Goal: Transaction & Acquisition: Obtain resource

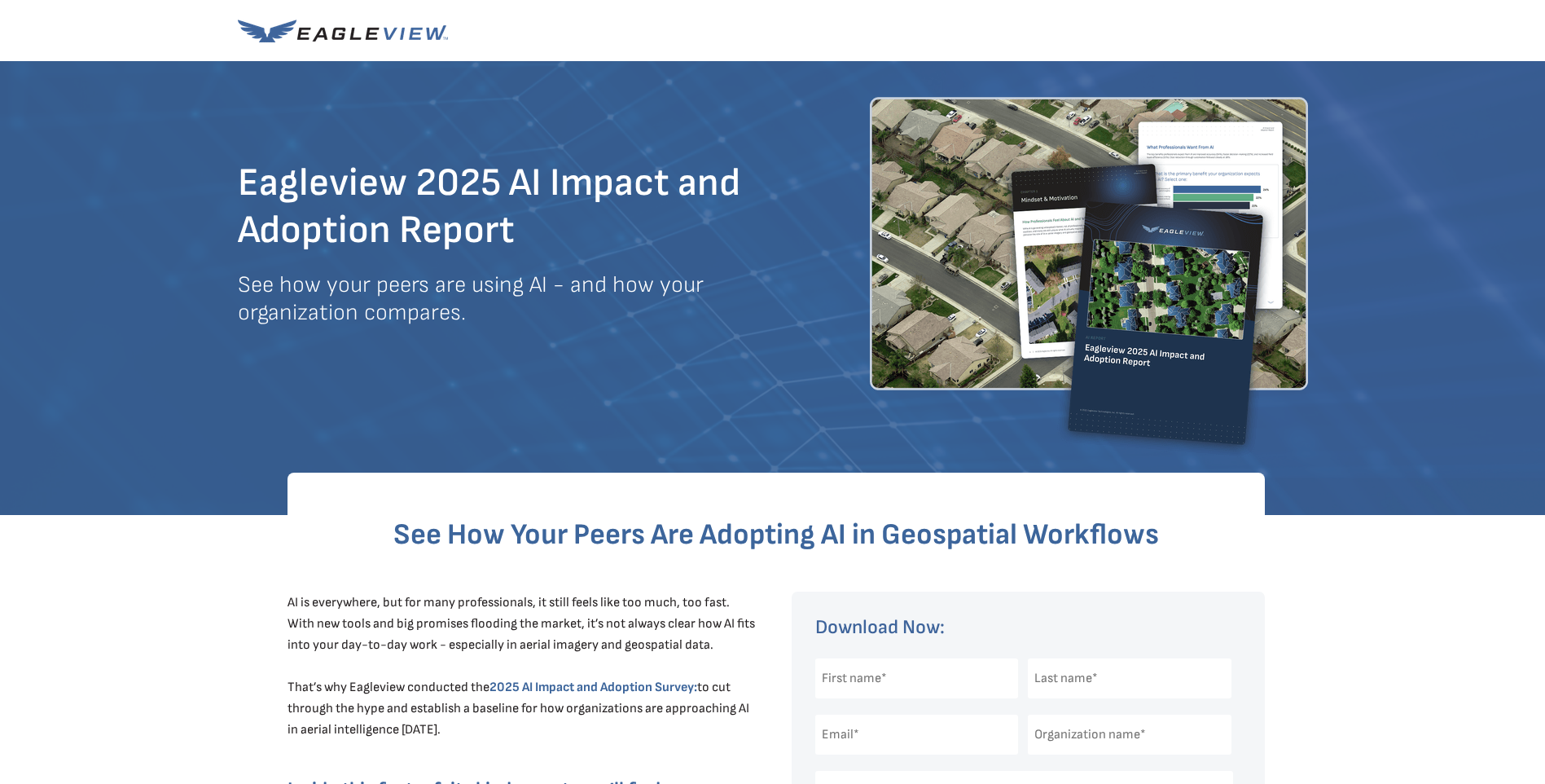
click at [1440, 333] on div at bounding box center [772, 288] width 1545 height 453
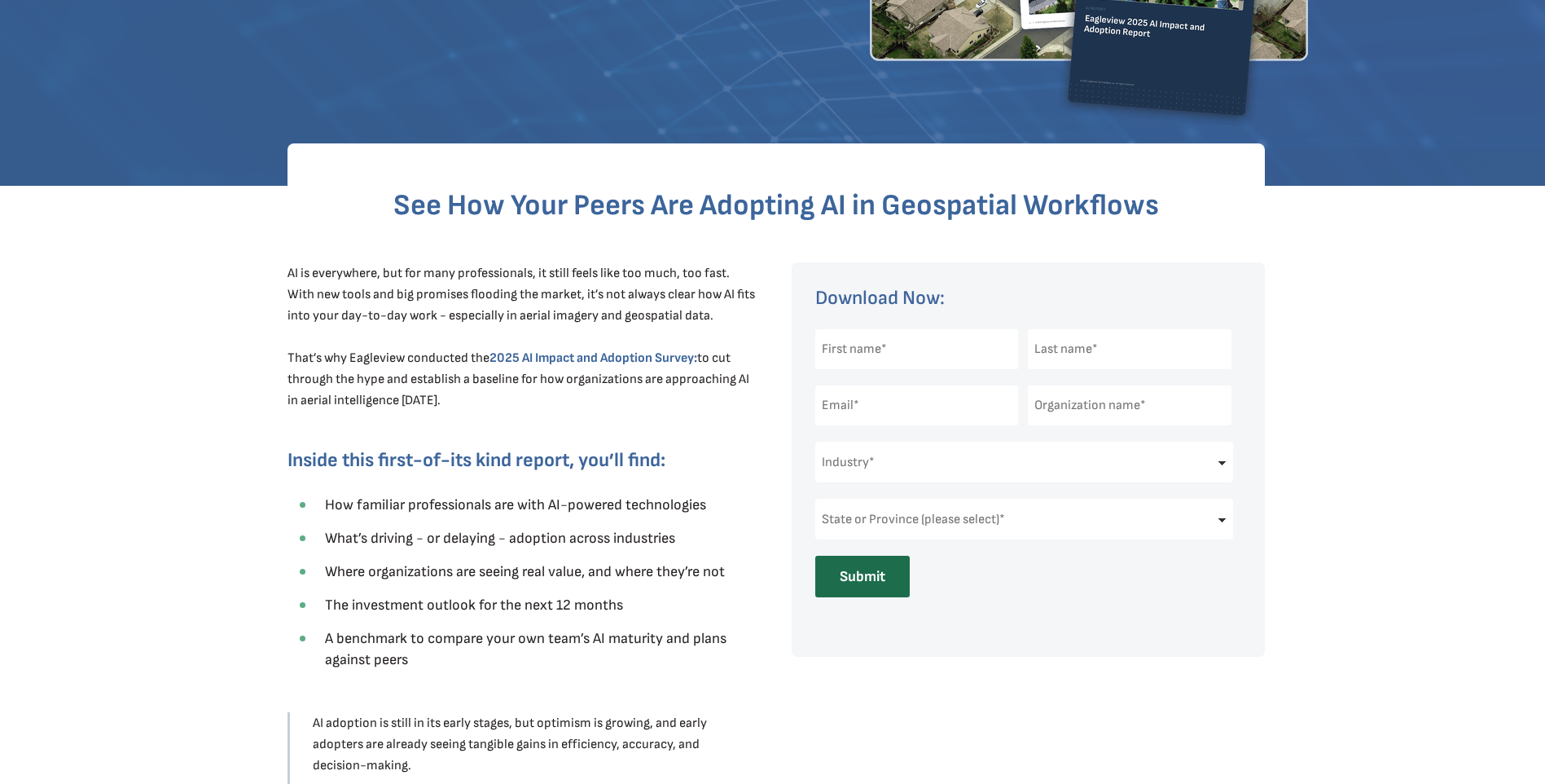
scroll to position [236, 0]
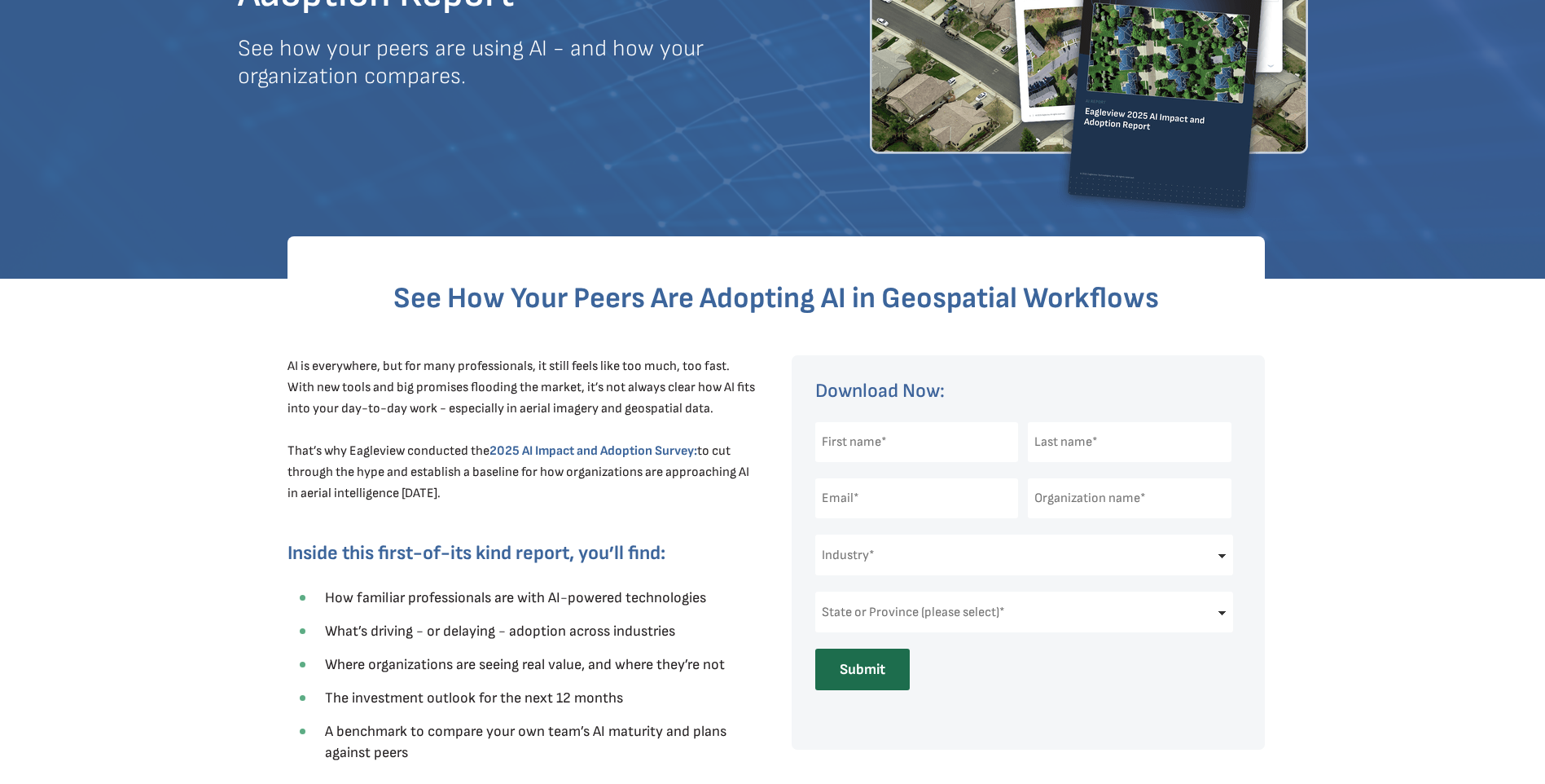
click at [862, 432] on input "text" at bounding box center [917, 442] width 204 height 40
type input "Myron"
type input "Michalski"
type input "myron.michalski@eagleview.com"
type input "Eagleview"
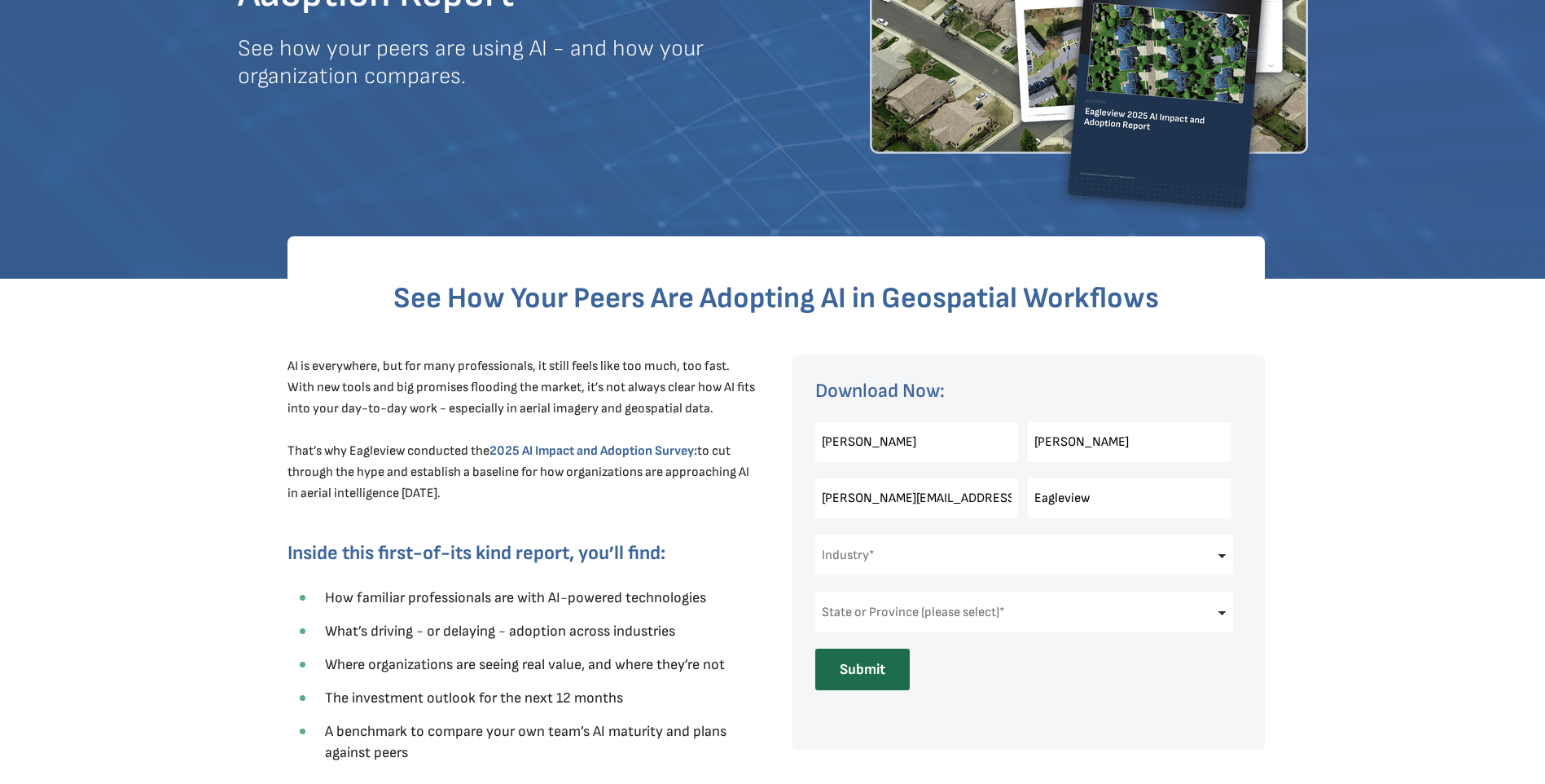
select select "New York"
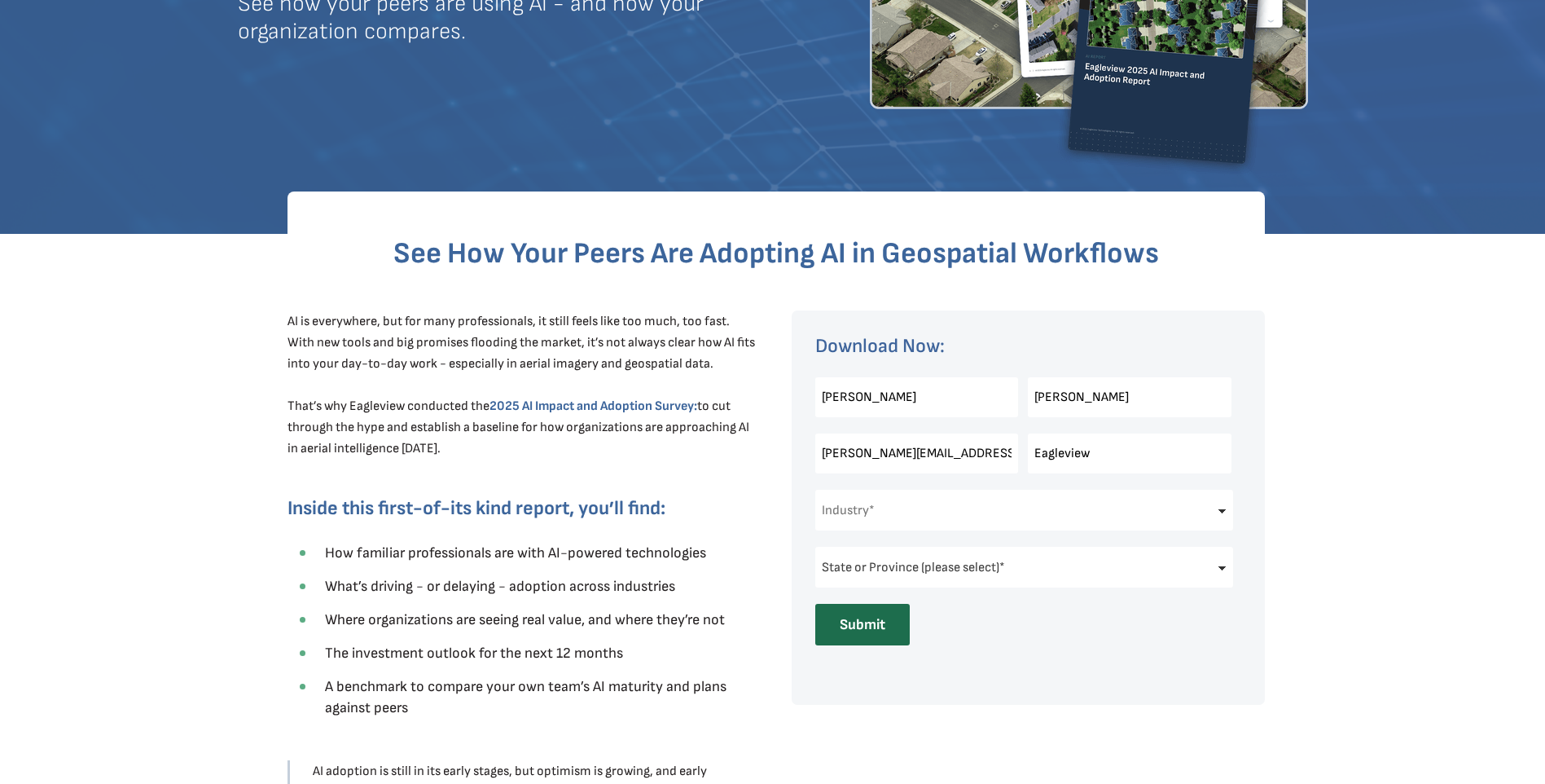
scroll to position [399, 0]
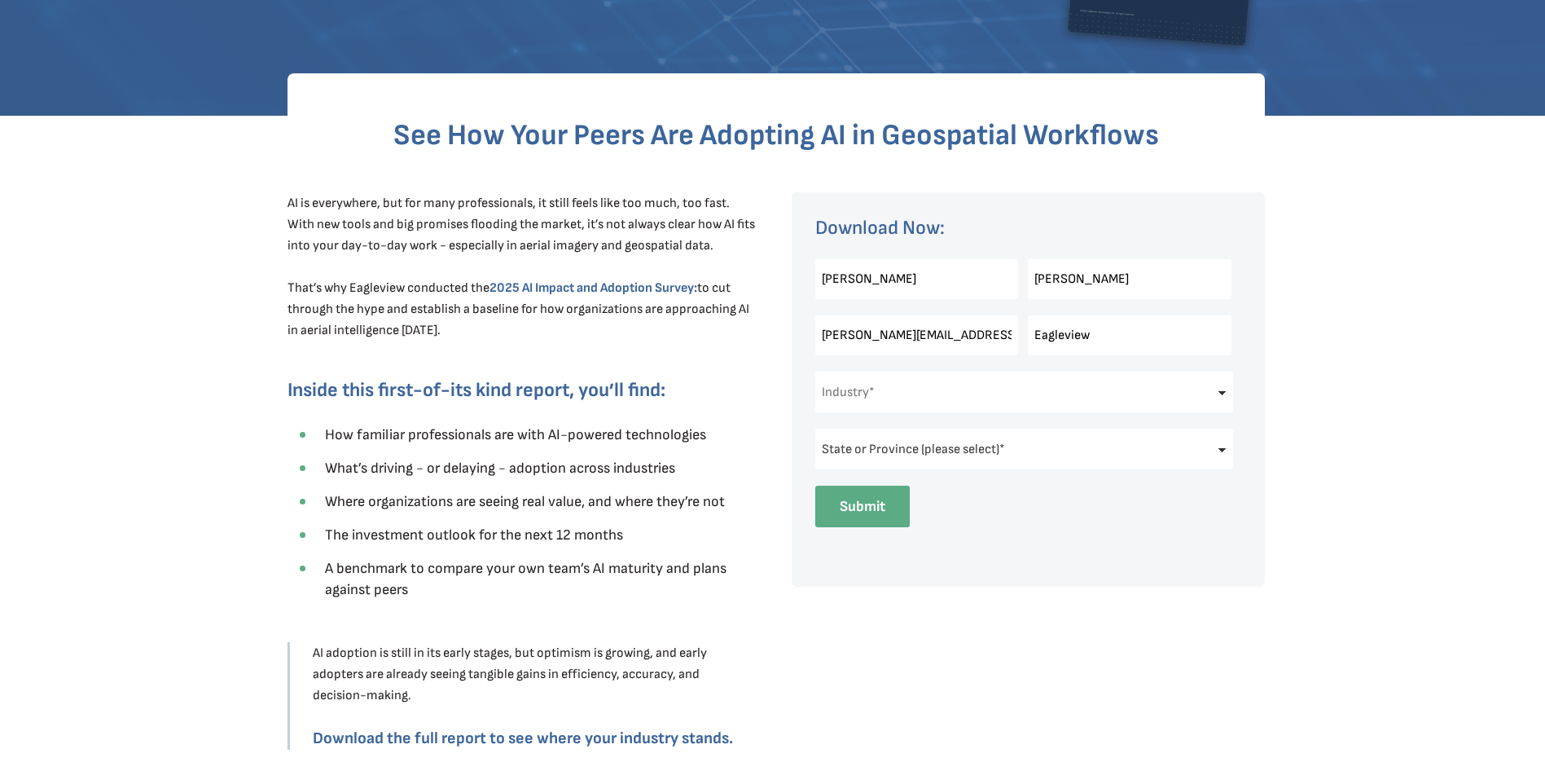
click at [872, 511] on input "Submit" at bounding box center [862, 506] width 94 height 42
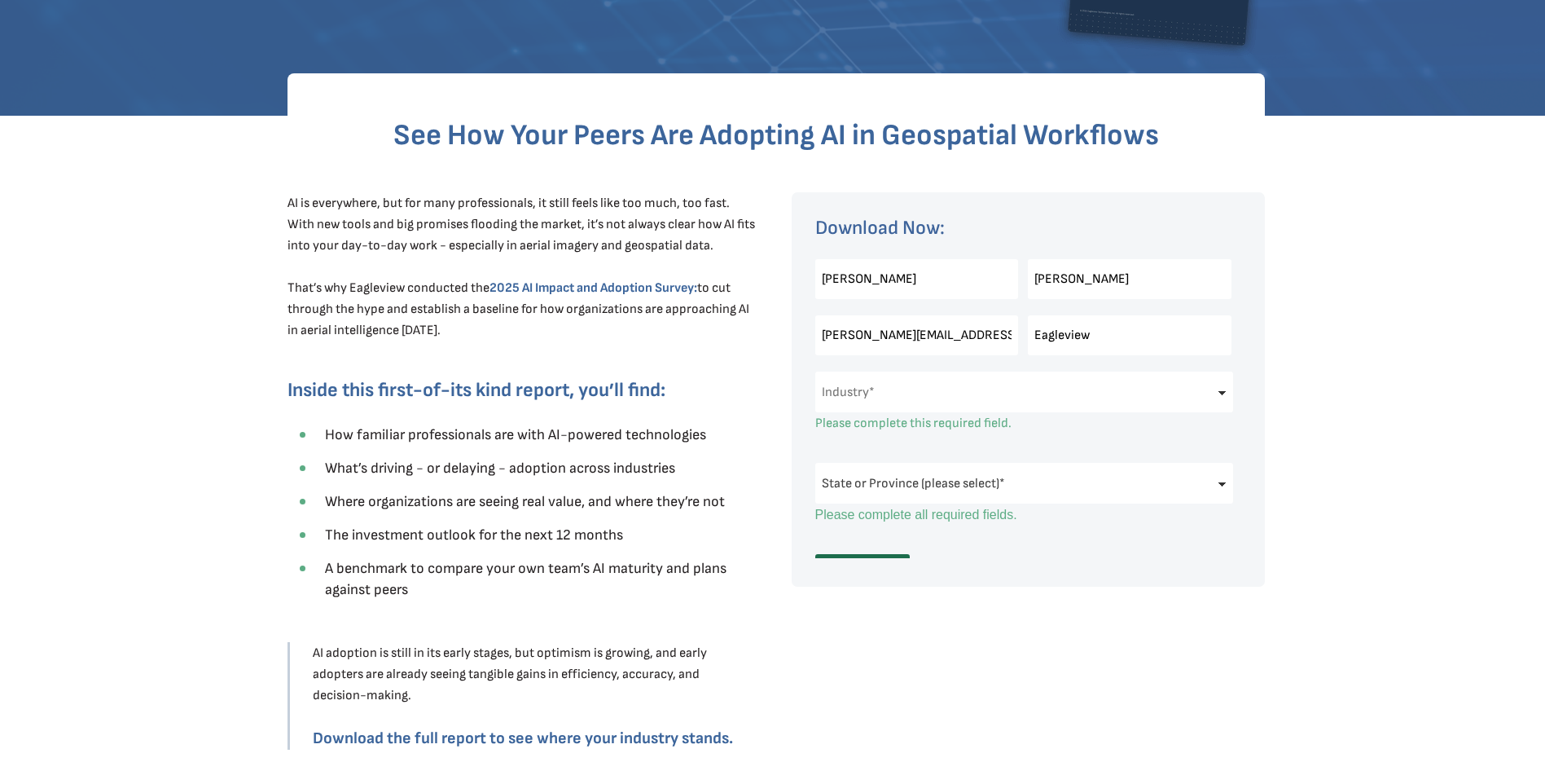
click at [984, 384] on select "Industry* Architects & Engineering Construction Electric/Gas Utilities Governme…" at bounding box center [1025, 392] width 419 height 41
select select "Other"
click at [815, 372] on select "Industry* Architects & Engineering Construction Electric/Gas Utilities Governme…" at bounding box center [1025, 392] width 419 height 41
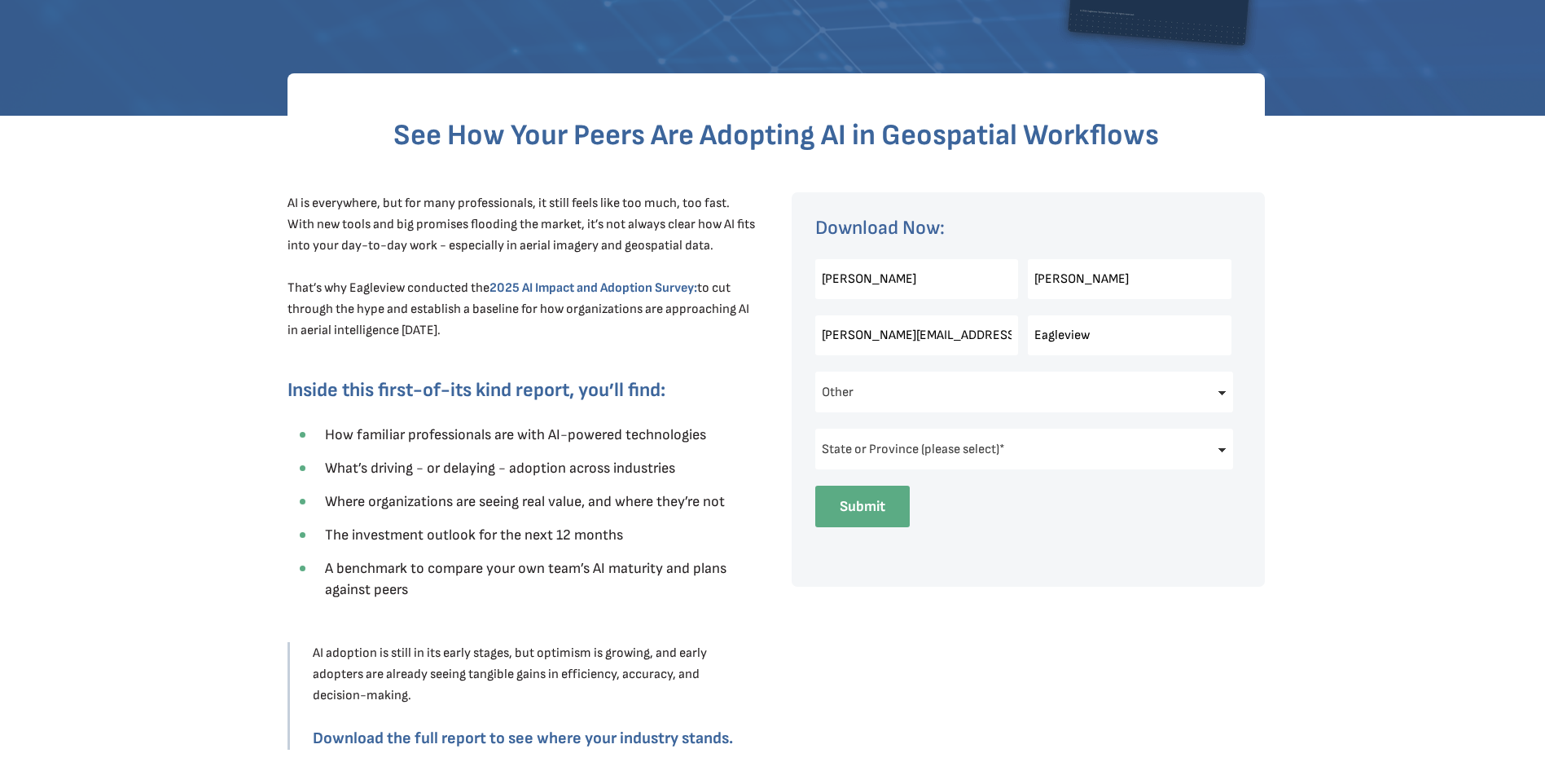
click at [887, 497] on input "Submit" at bounding box center [862, 506] width 94 height 42
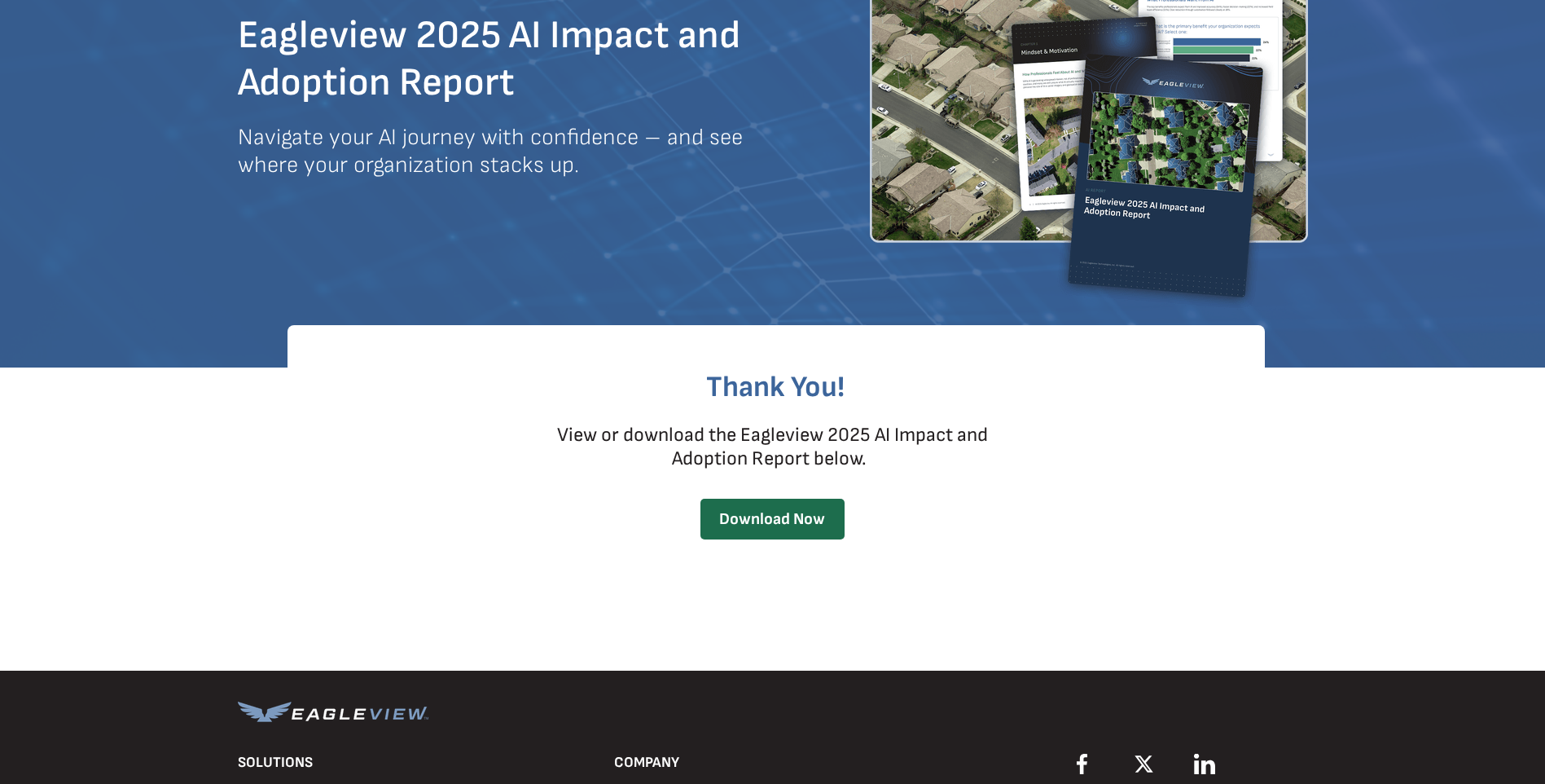
scroll to position [163, 0]
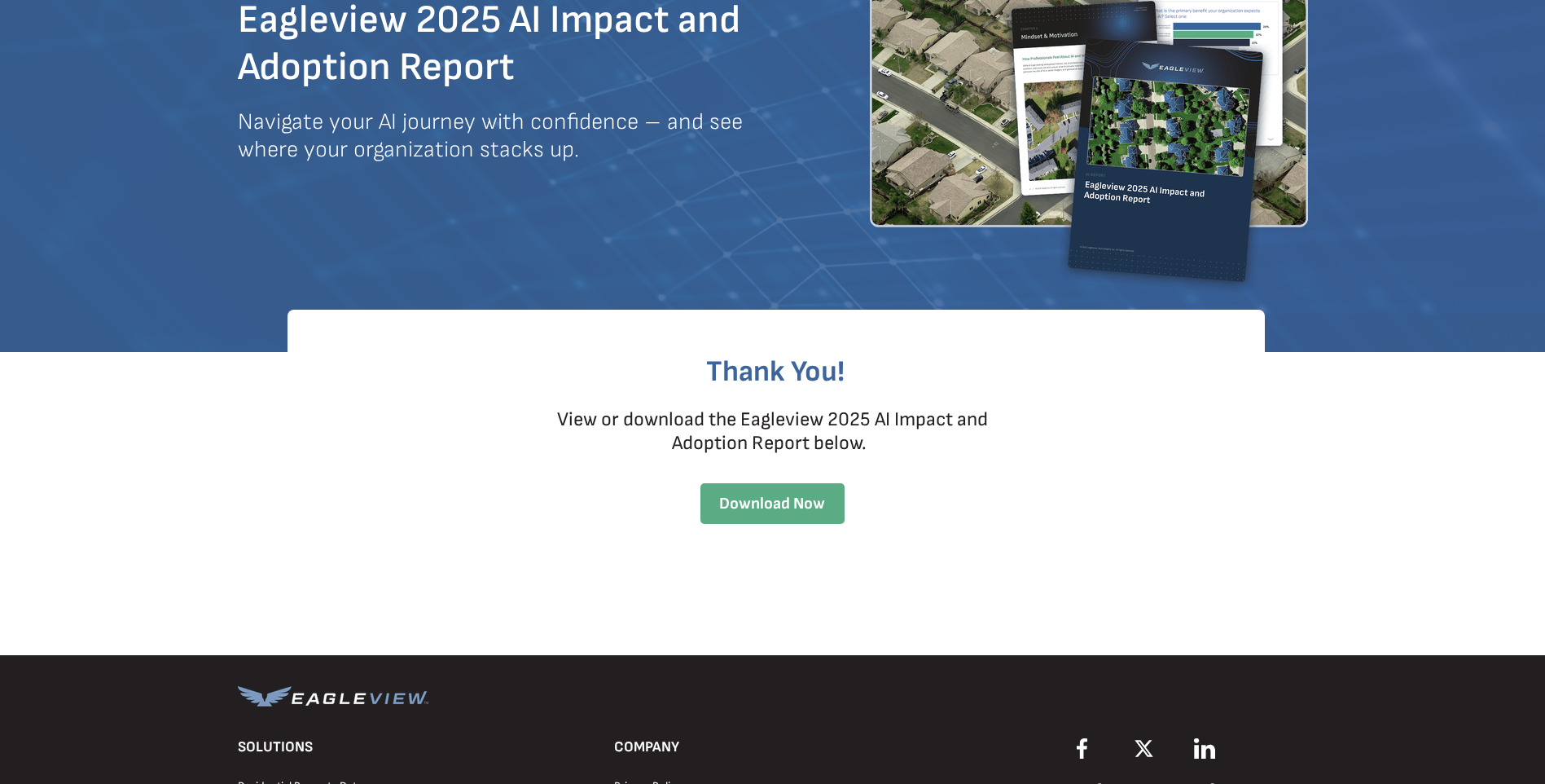
click at [790, 502] on span "Download Now" at bounding box center [772, 503] width 144 height 20
